Goal: Information Seeking & Learning: Find specific page/section

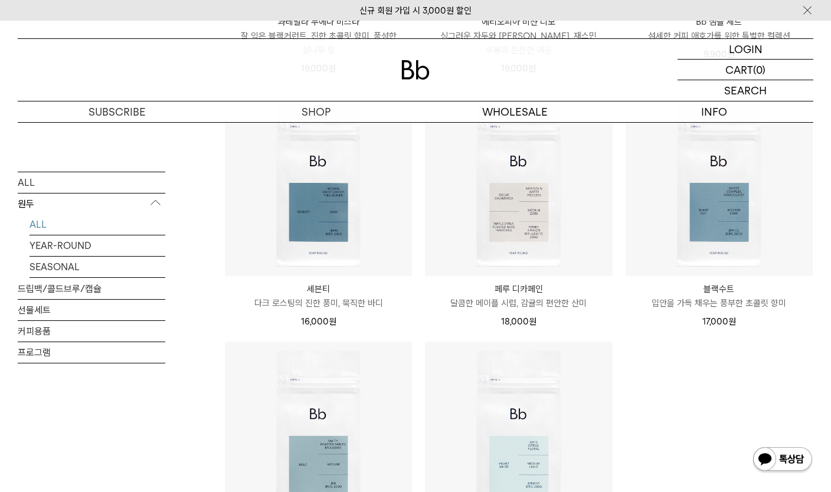
scroll to position [925, 0]
click at [721, 290] on p "블랙수트" at bounding box center [719, 290] width 187 height 14
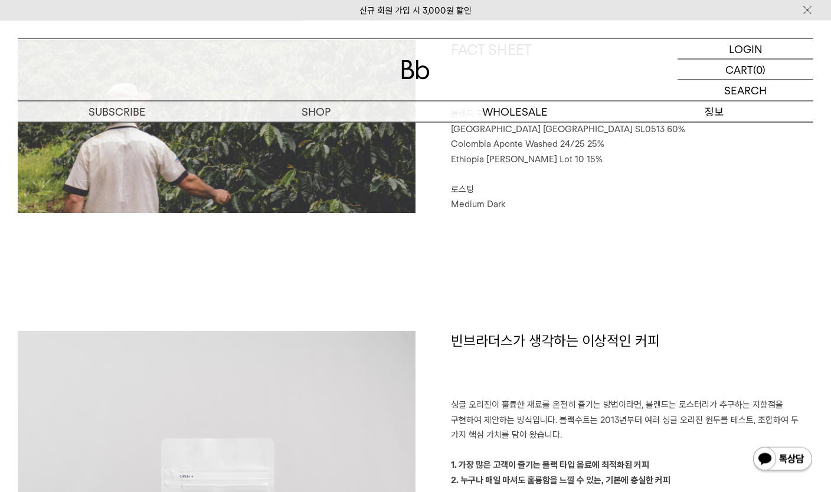
scroll to position [622, 0]
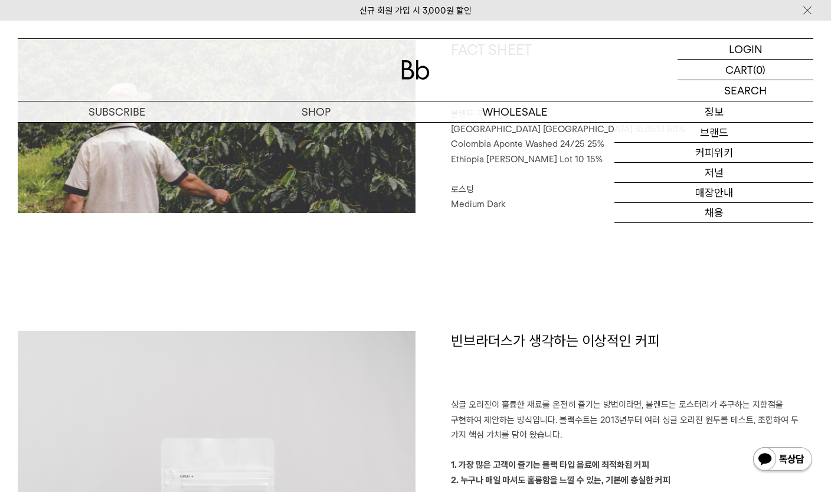
click at [749, 203] on link "매장안내" at bounding box center [714, 193] width 199 height 20
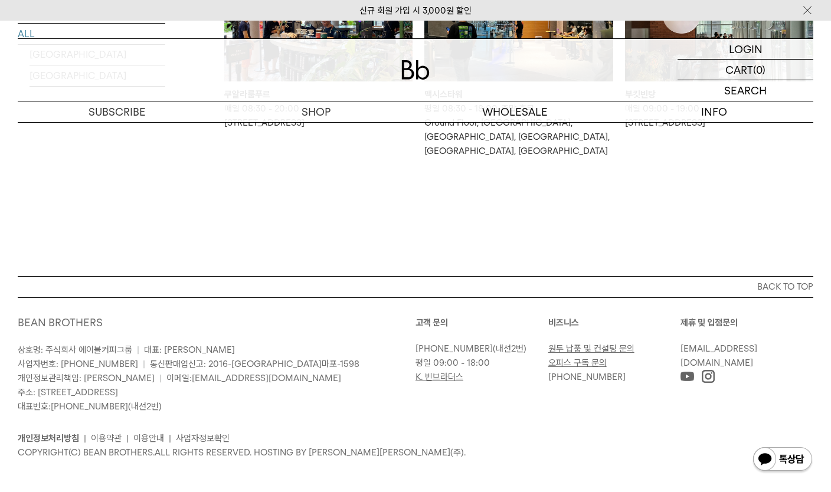
scroll to position [1023, 0]
